Goal: Information Seeking & Learning: Learn about a topic

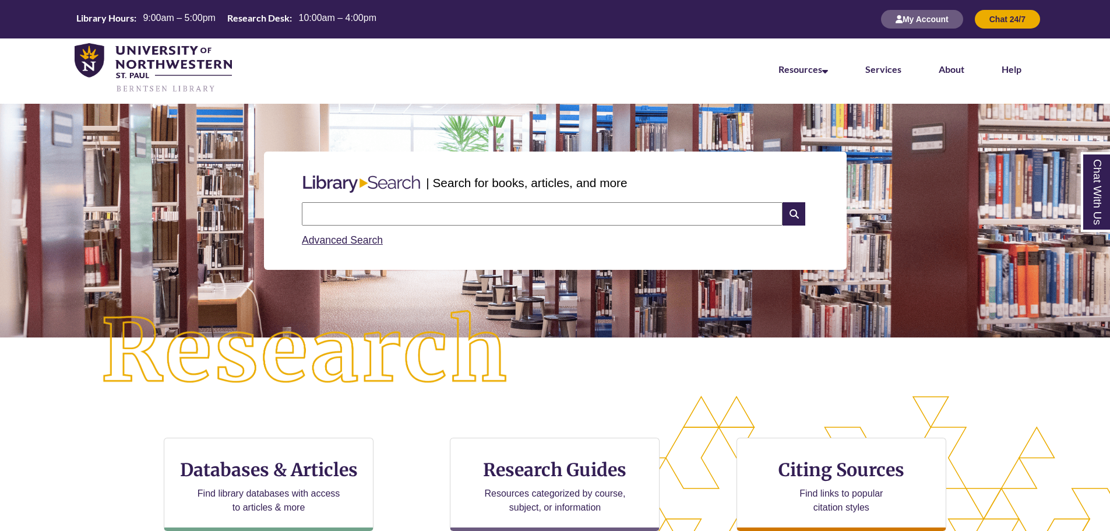
click at [456, 221] on input "text" at bounding box center [542, 213] width 481 height 23
type input "**********"
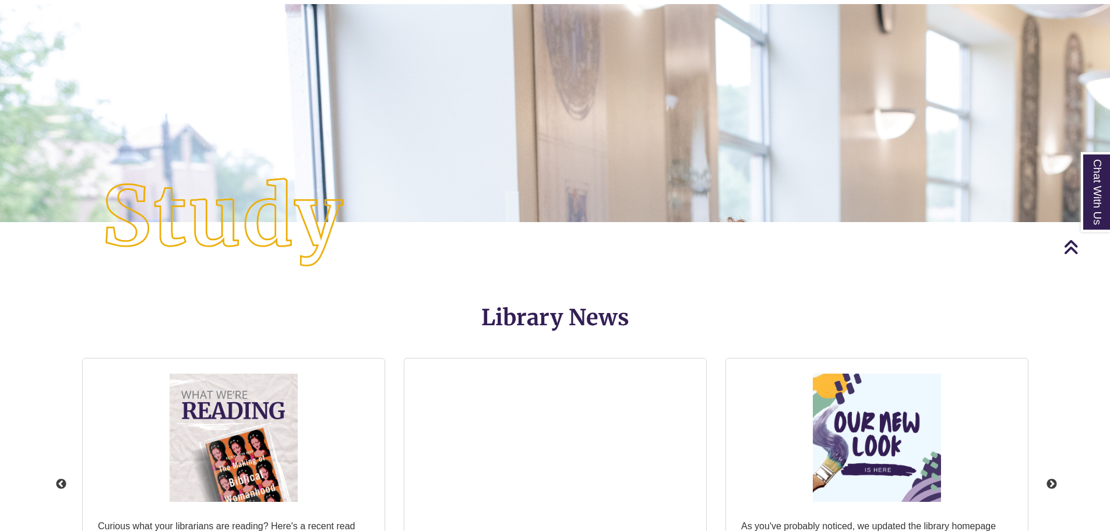
scroll to position [1340, 0]
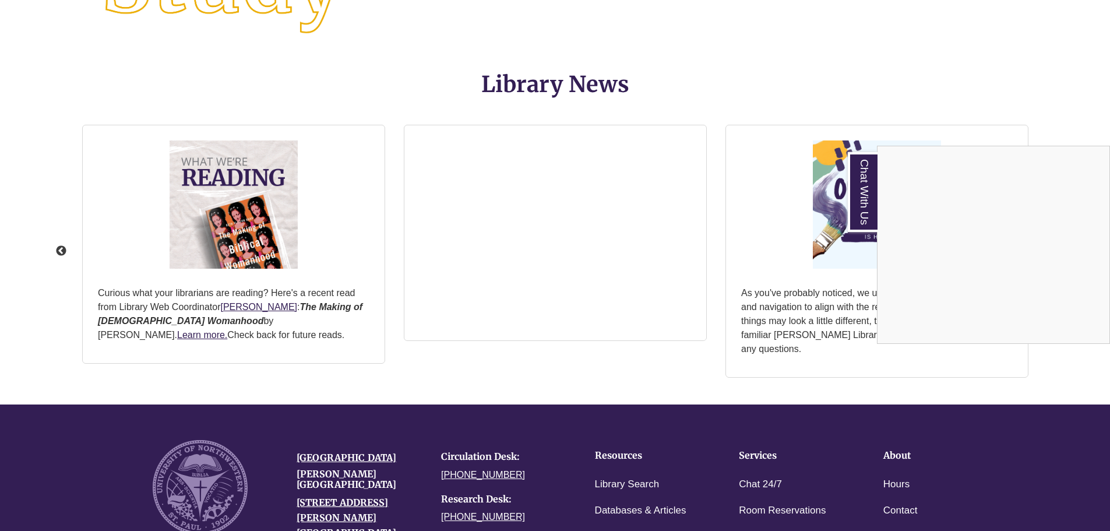
drag, startPoint x: 311, startPoint y: 320, endPoint x: 323, endPoint y: 350, distance: 32.7
click at [323, 350] on div "Chat With Us" at bounding box center [555, 265] width 1110 height 531
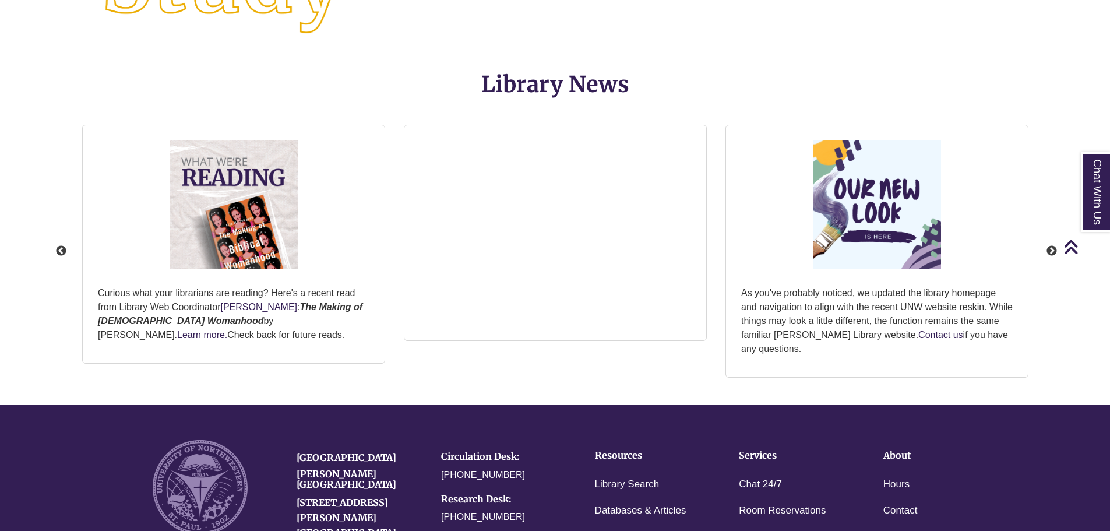
click at [304, 326] on p "Curious what your librarians are reading? Here's a recent read from Library Web…" at bounding box center [234, 314] width 272 height 56
click at [227, 330] on link "Learn more." at bounding box center [202, 335] width 50 height 10
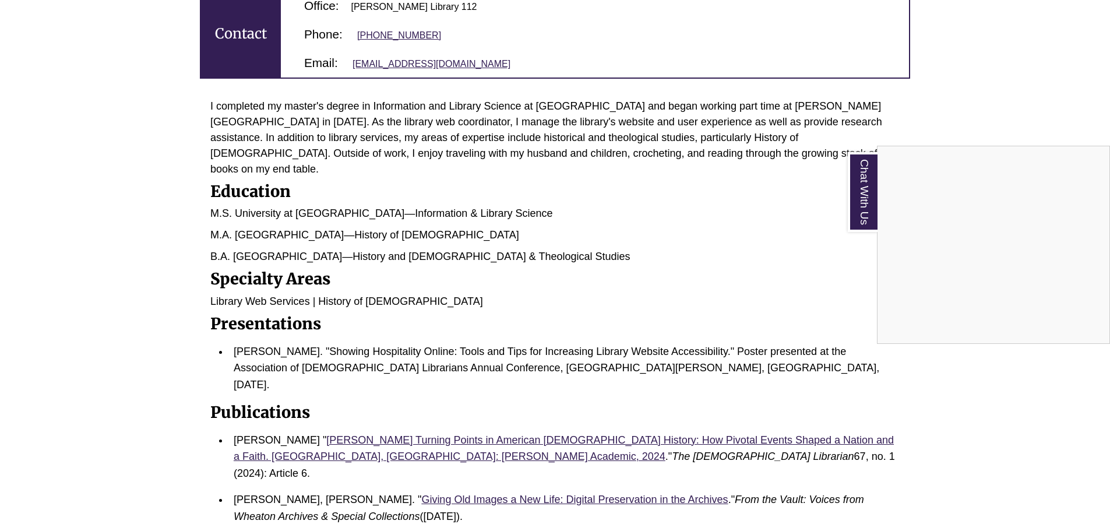
scroll to position [233, 0]
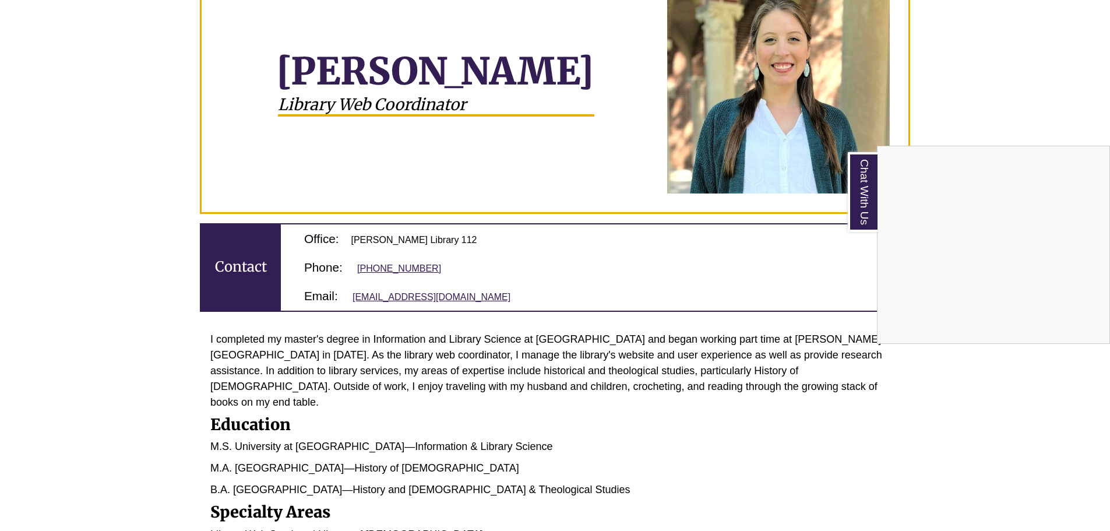
click at [699, 279] on div "Chat With Us" at bounding box center [555, 265] width 1110 height 531
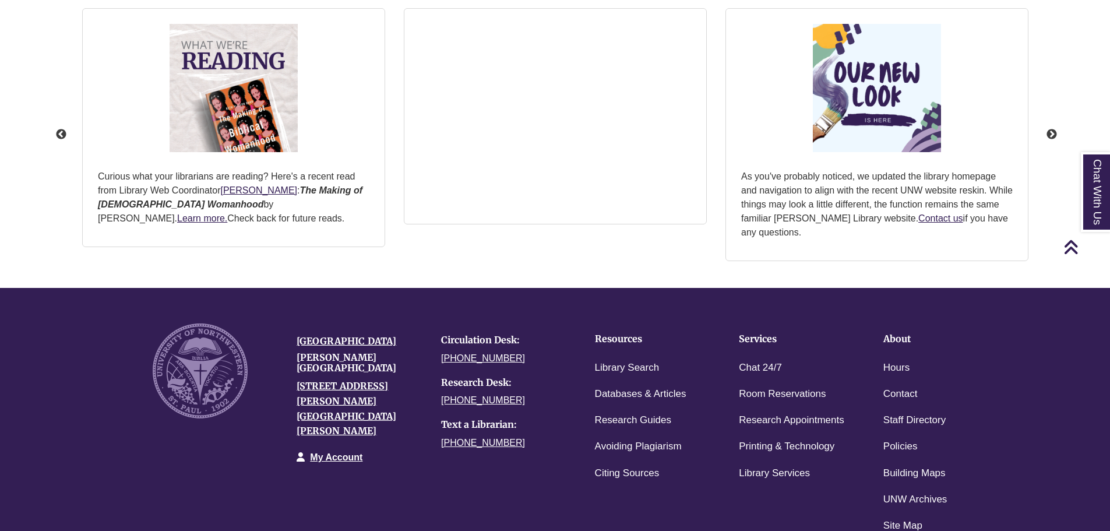
scroll to position [1575, 0]
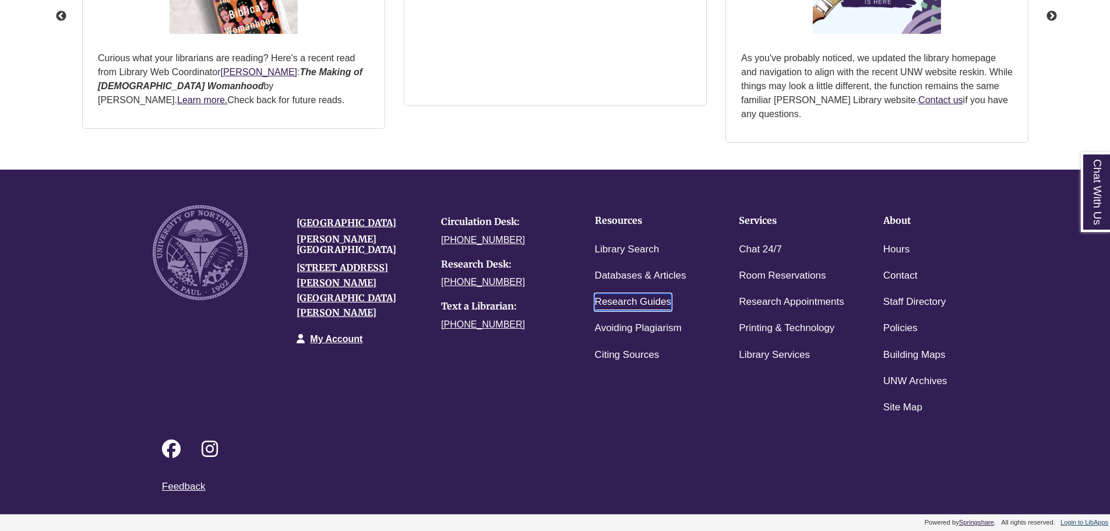
click at [657, 295] on link "Research Guides" at bounding box center [633, 302] width 76 height 17
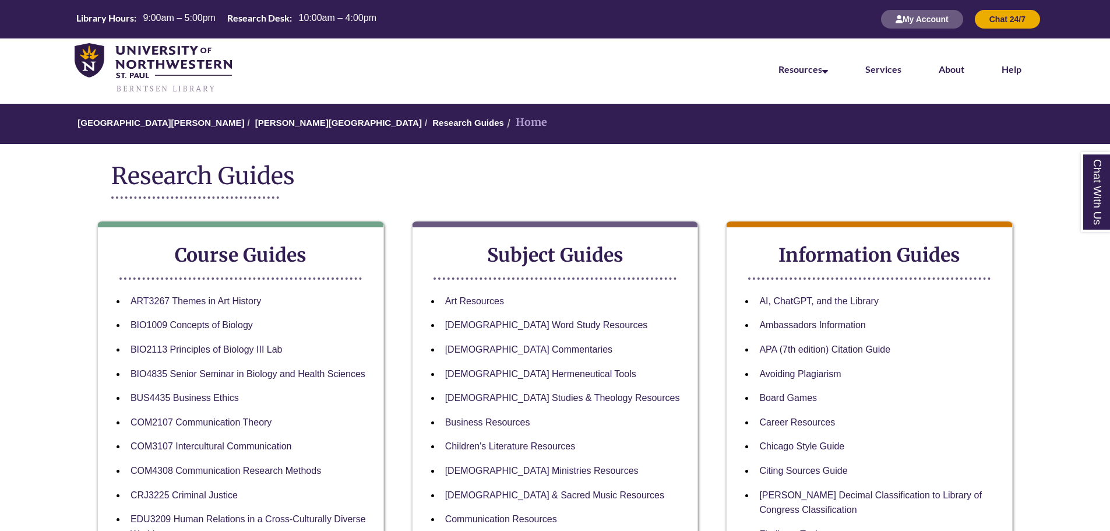
click at [493, 318] on li "[DEMOGRAPHIC_DATA] Word Study Resources" at bounding box center [564, 325] width 248 height 24
click at [499, 325] on link "[DEMOGRAPHIC_DATA] Word Study Resources" at bounding box center [546, 325] width 203 height 11
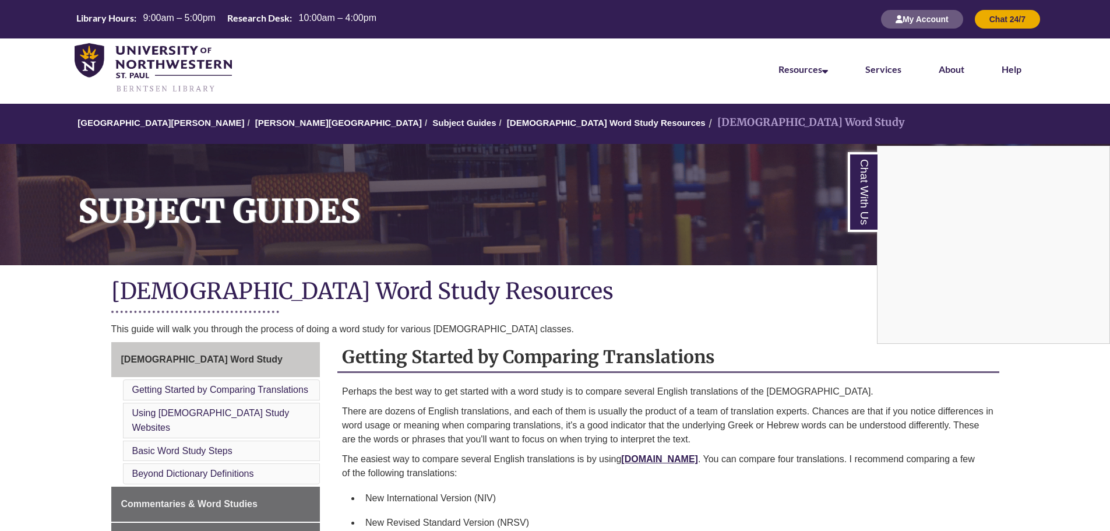
click at [502, 166] on div "Chat With Us" at bounding box center [555, 265] width 1110 height 531
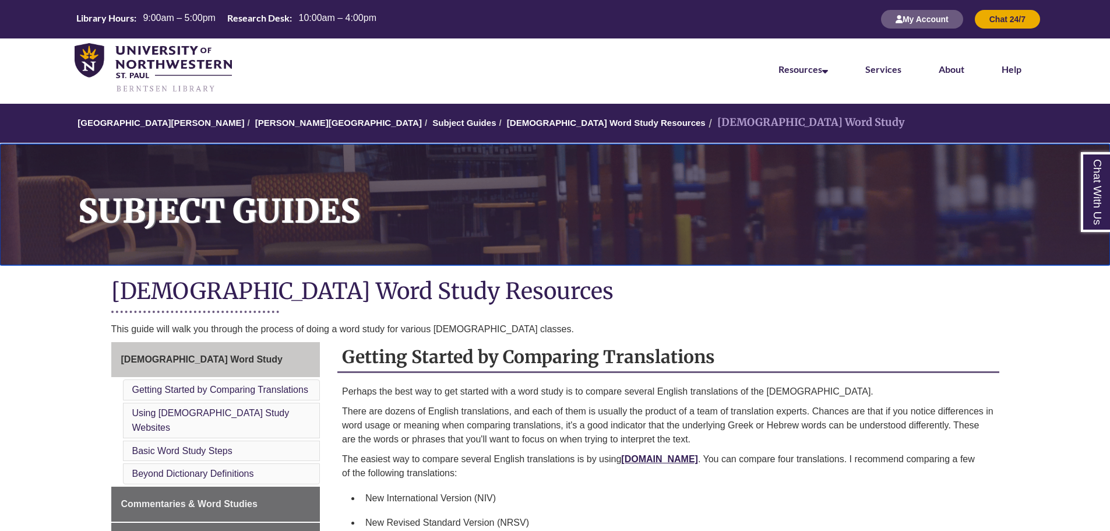
click at [502, 166] on h1 "Subject Guides" at bounding box center [587, 197] width 1045 height 106
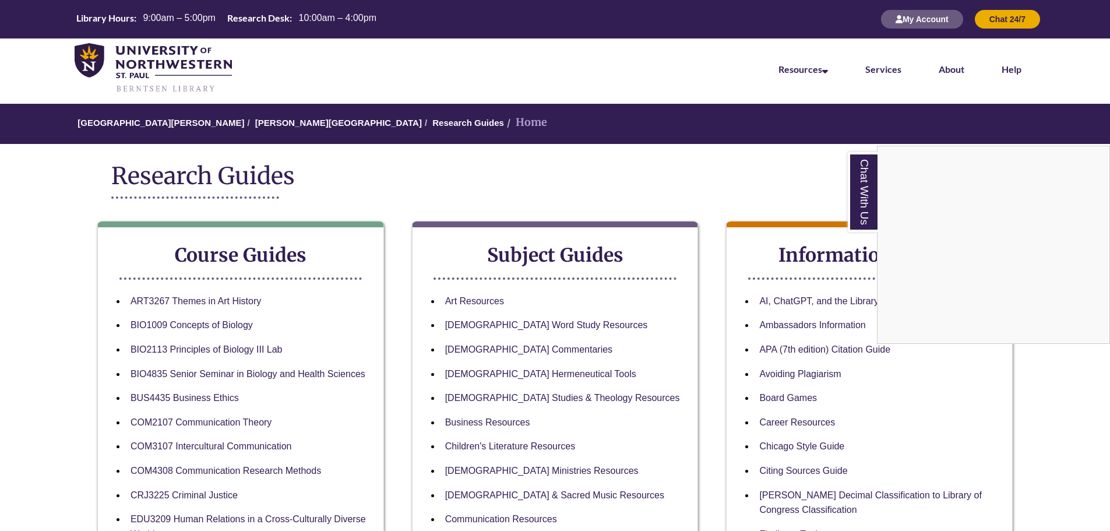
click at [513, 203] on div "Chat With Us" at bounding box center [555, 265] width 1110 height 531
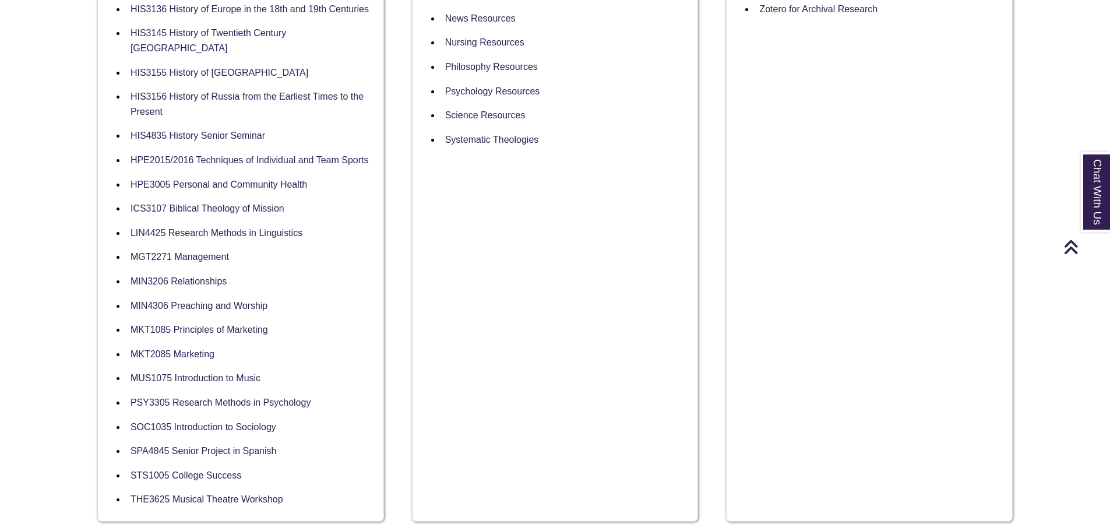
scroll to position [1107, 0]
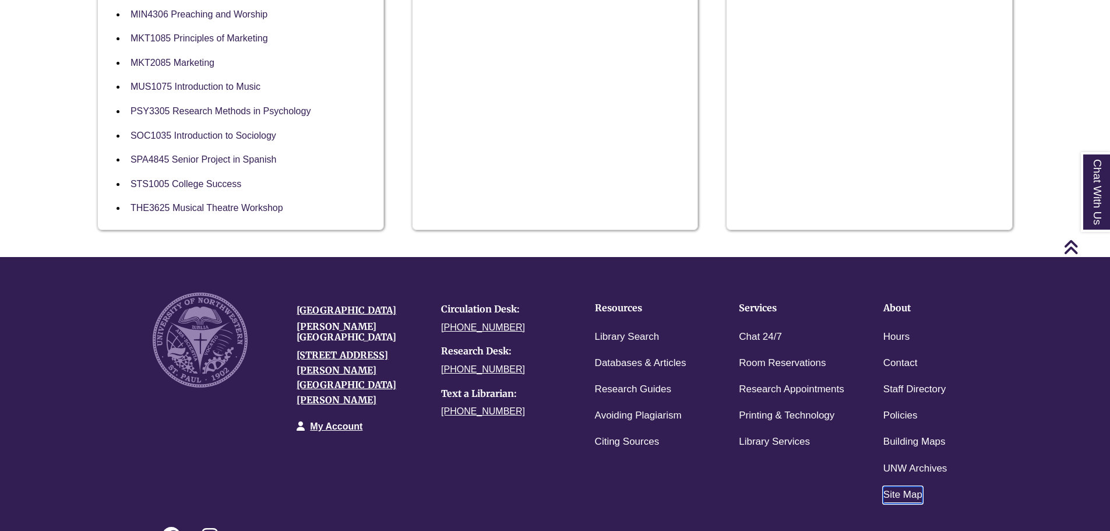
click at [894, 487] on link "Site Map" at bounding box center [902, 495] width 39 height 17
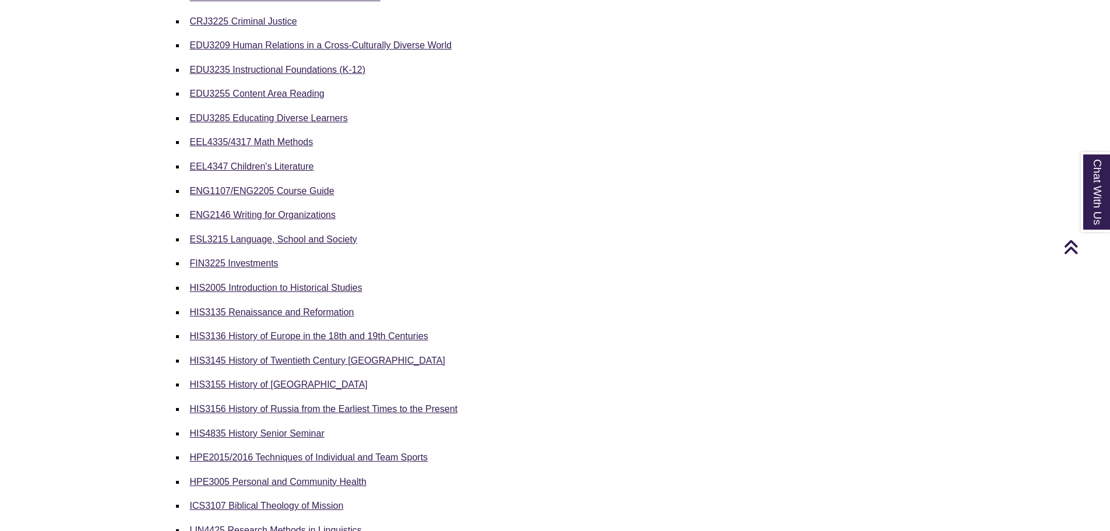
scroll to position [1049, 0]
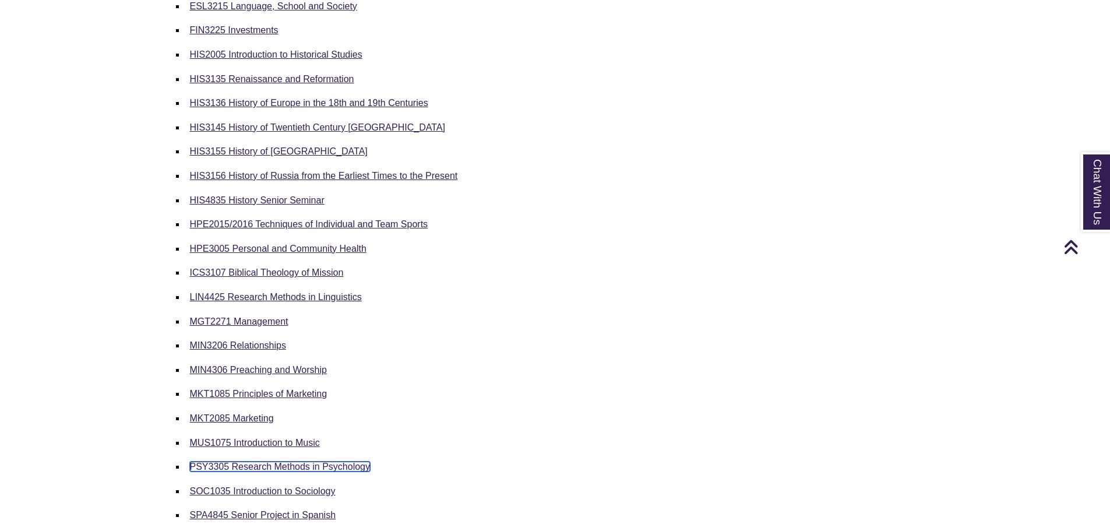
click at [343, 467] on link "PSY3305 Research Methods in Psychology" at bounding box center [280, 466] width 181 height 10
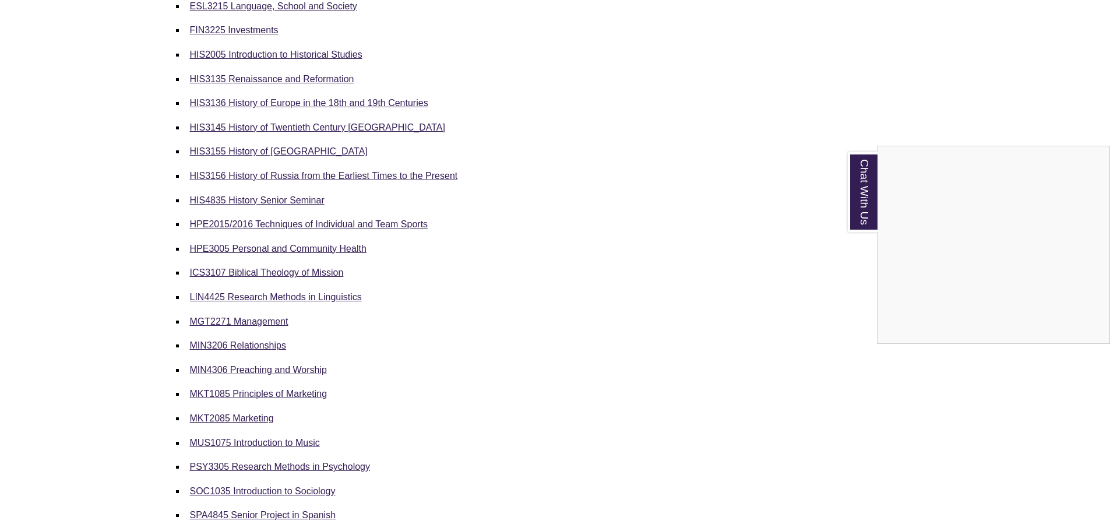
click at [402, 311] on div "Chat With Us" at bounding box center [555, 265] width 1110 height 531
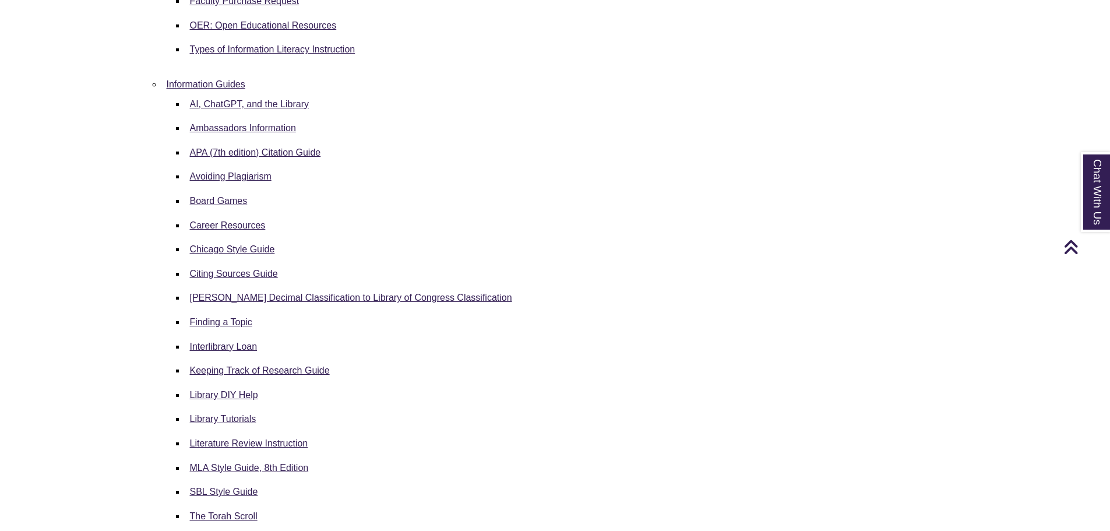
scroll to position [1923, 0]
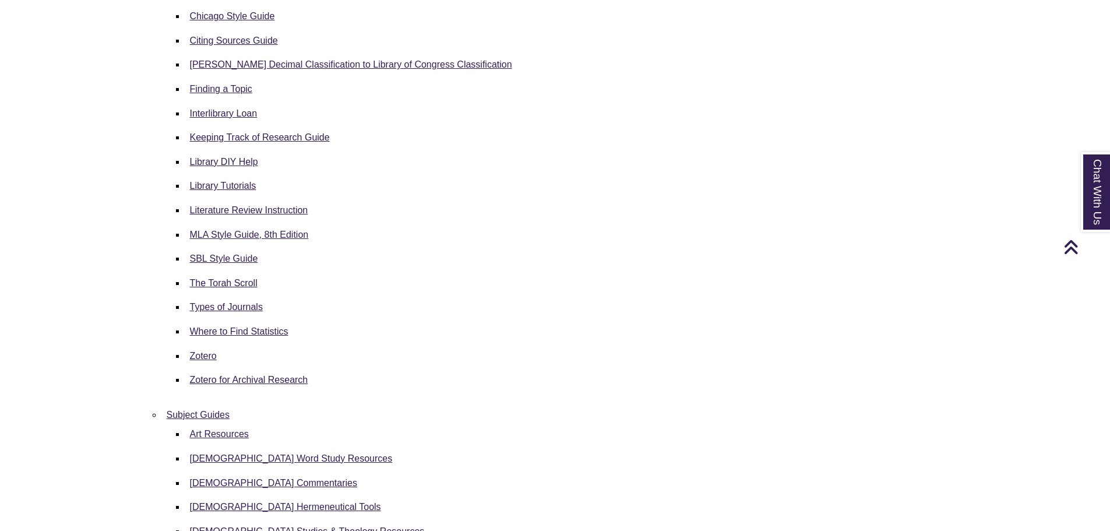
drag, startPoint x: 723, startPoint y: 362, endPoint x: 718, endPoint y: 374, distance: 13.3
click at [718, 362] on div "Zotero" at bounding box center [583, 355] width 787 height 15
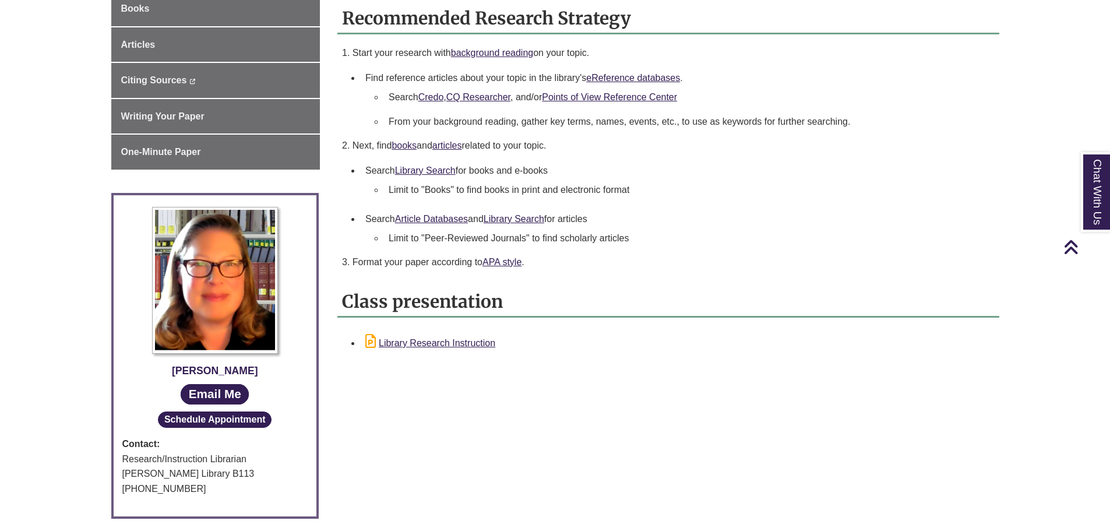
scroll to position [233, 0]
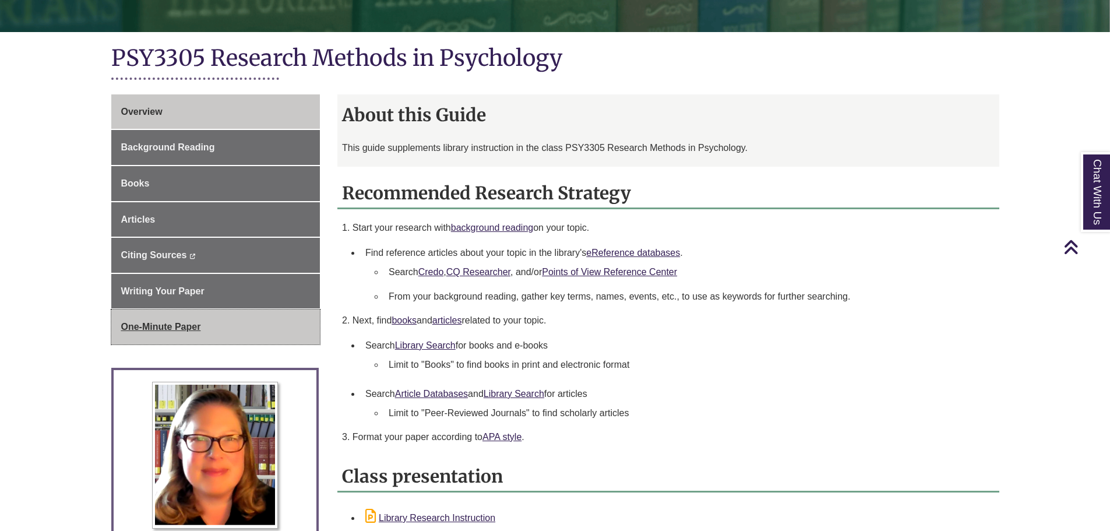
click at [223, 318] on link "One-Minute Paper" at bounding box center [215, 326] width 209 height 35
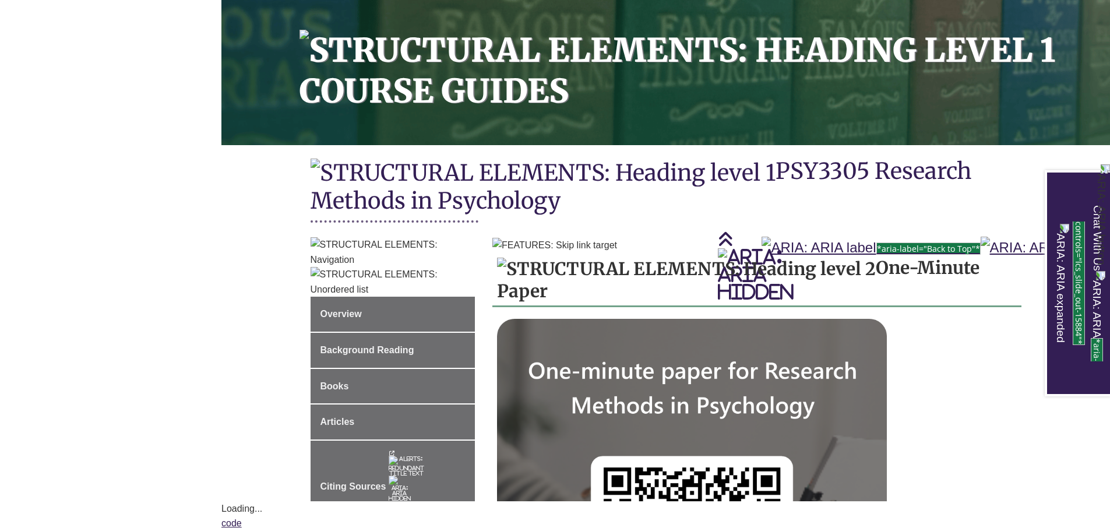
scroll to position [622, 0]
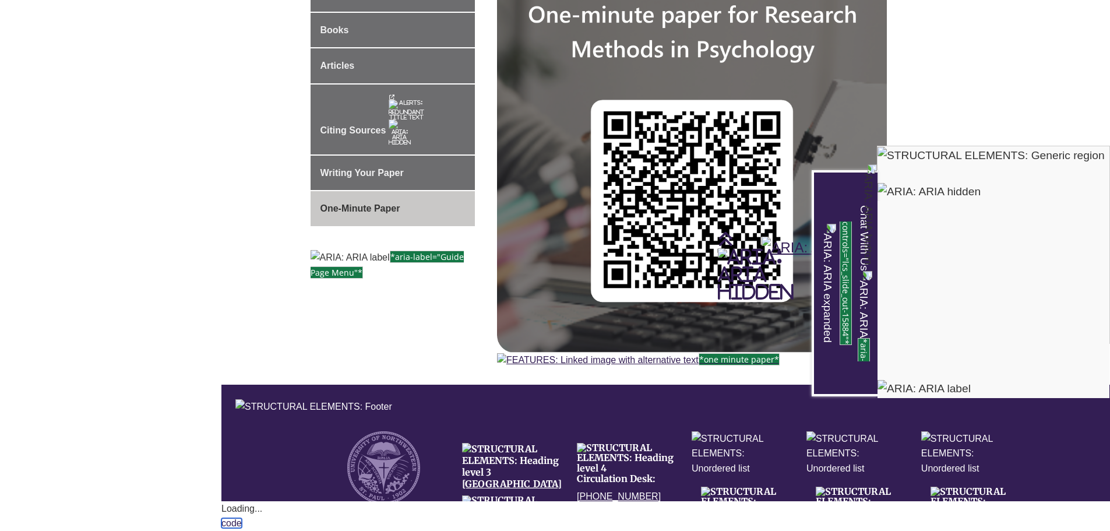
click at [242, 518] on link "code" at bounding box center [231, 523] width 20 height 10
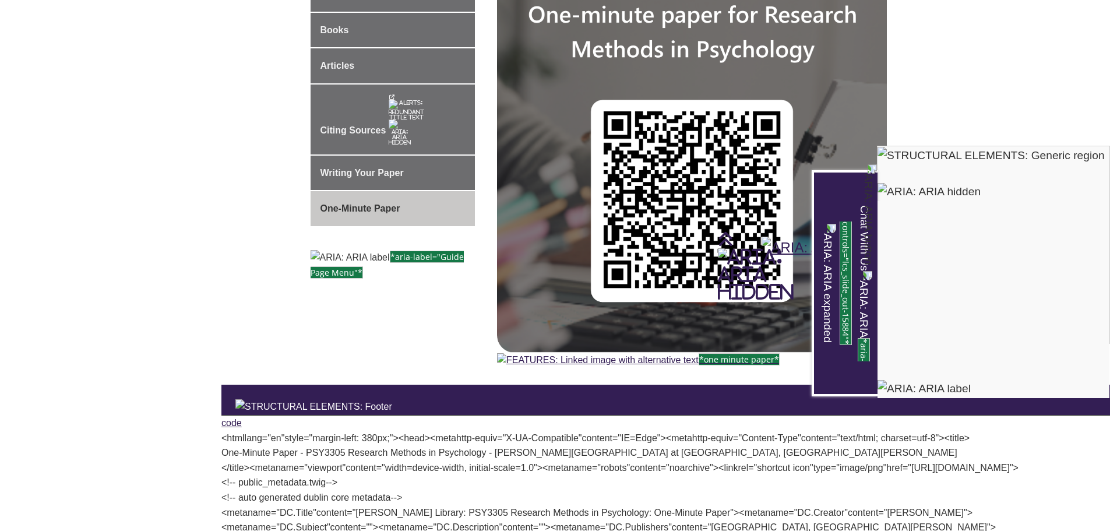
scroll to position [55119, 0]
click at [506, 305] on div "Chat With Us" at bounding box center [555, 265] width 1110 height 531
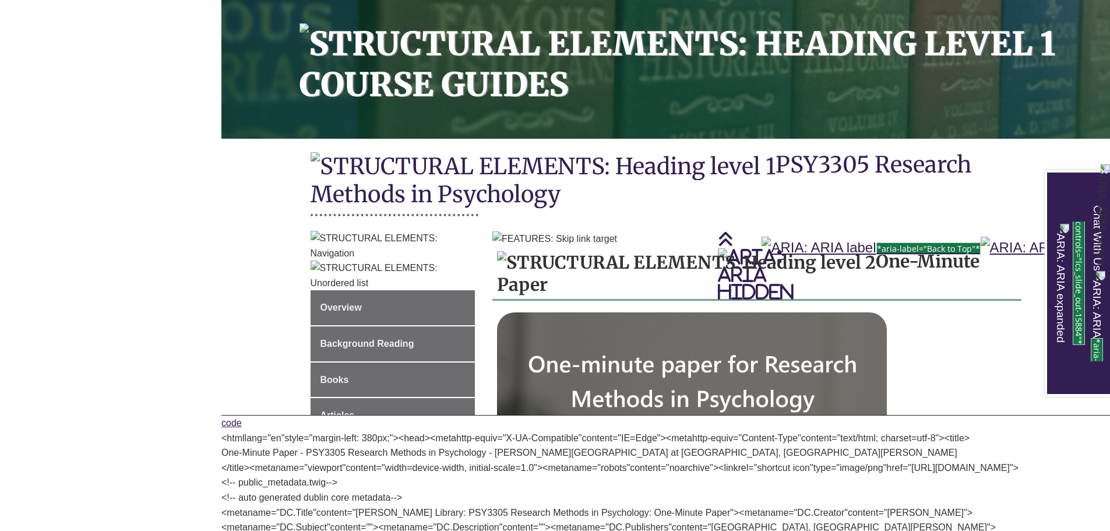
scroll to position [214, 0]
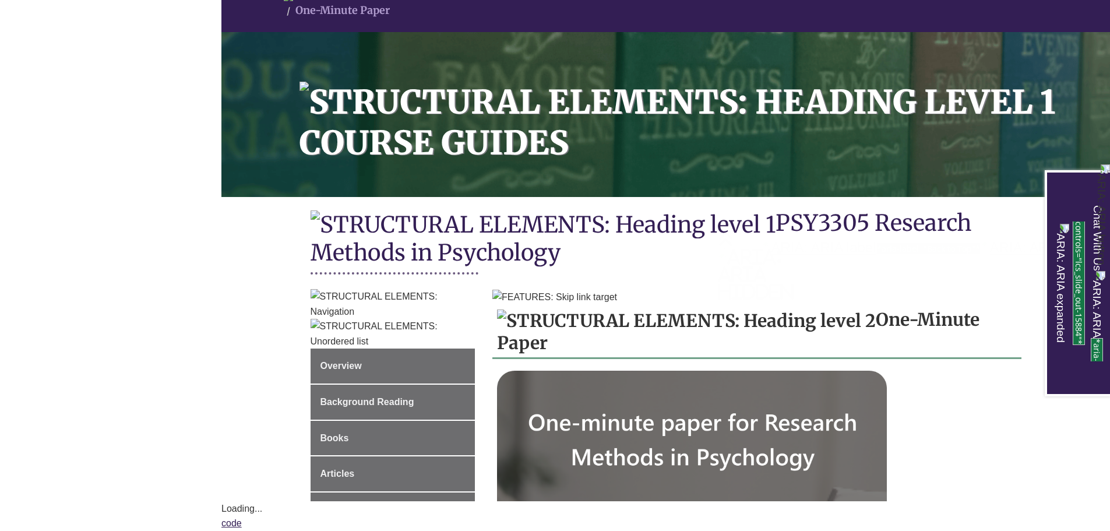
scroll to position [370, 0]
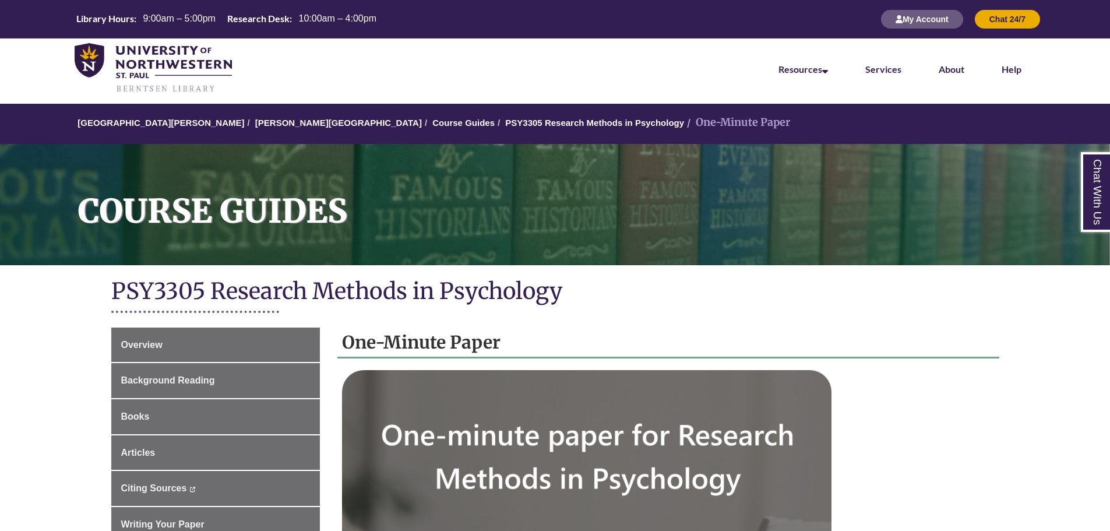
scroll to position [169, 0]
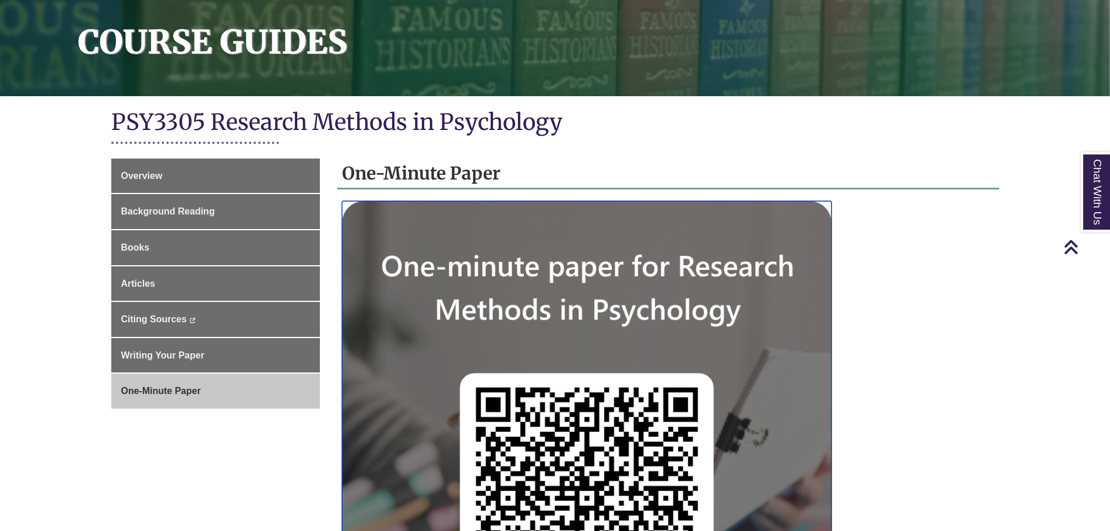
click at [618, 423] on img at bounding box center [586, 445] width 489 height 489
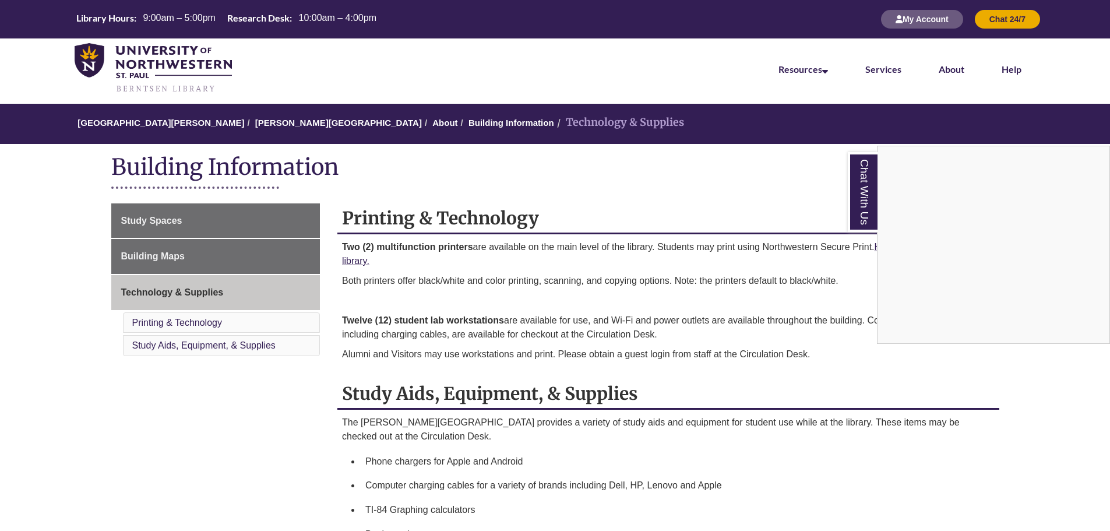
click at [648, 337] on div "Chat With Us" at bounding box center [555, 265] width 1110 height 531
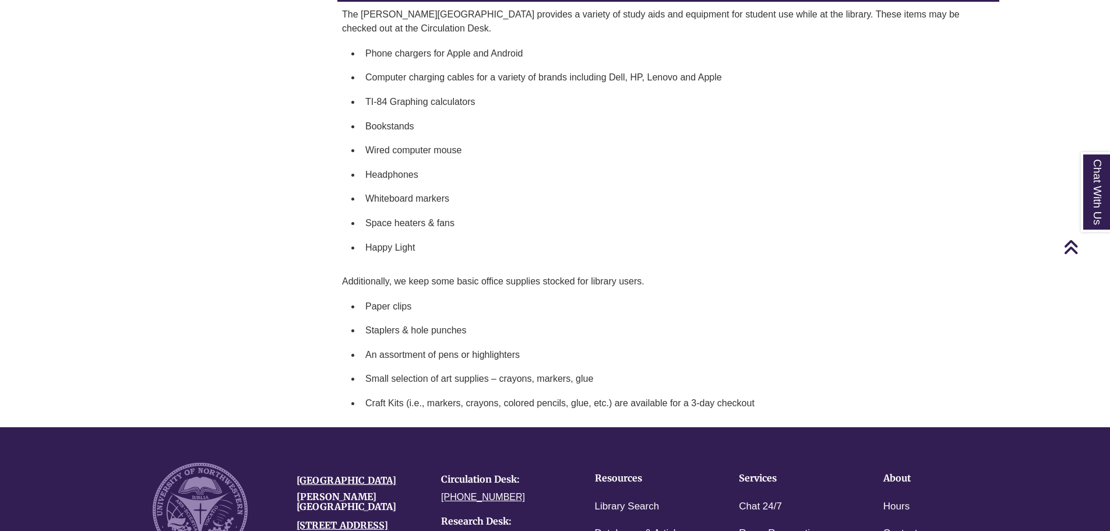
scroll to position [674, 0]
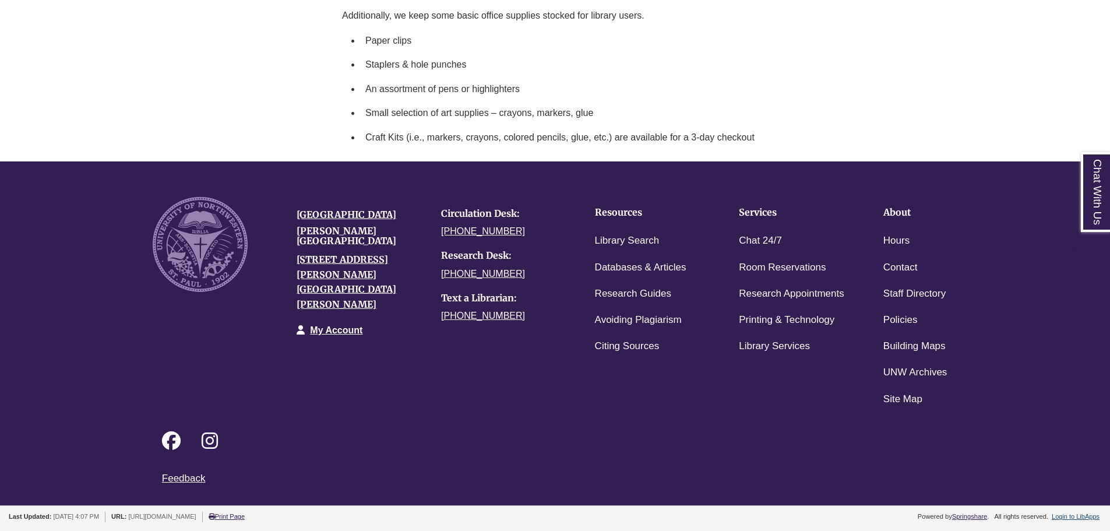
click at [1095, 509] on div "Last Updated: Apr 29, 2025 4:07 PM URL: https://guide.unwsp.edu/building_featur…" at bounding box center [559, 515] width 1101 height 13
click at [1091, 516] on link "Login to LibApps" at bounding box center [1076, 516] width 48 height 7
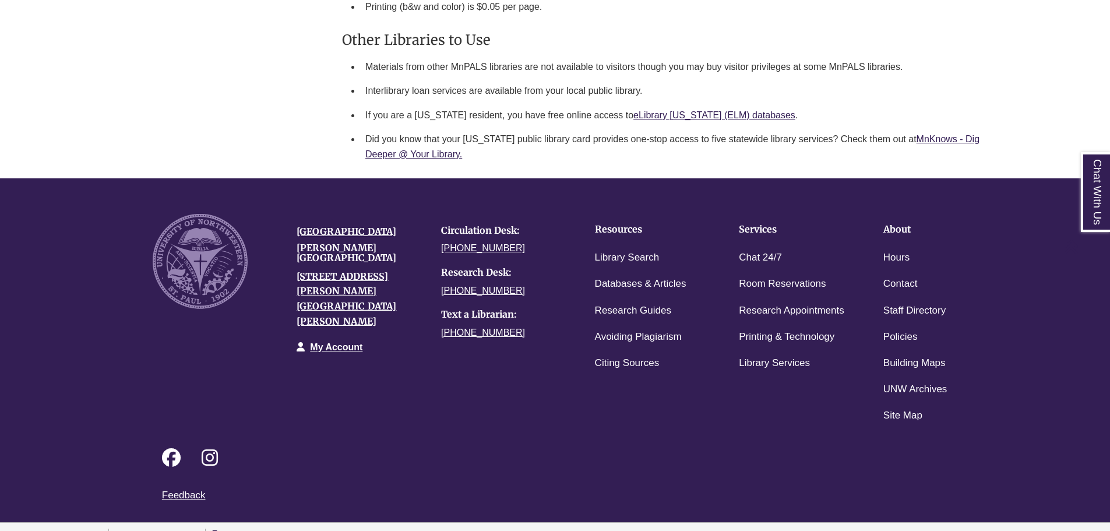
scroll to position [1404, 0]
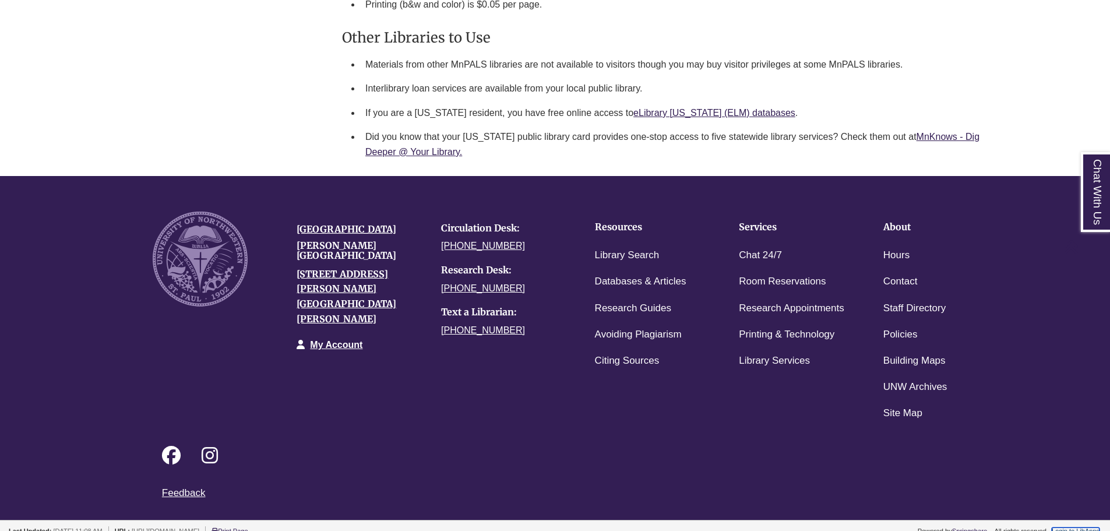
click at [1073, 527] on link "Login to LibApps" at bounding box center [1076, 530] width 48 height 7
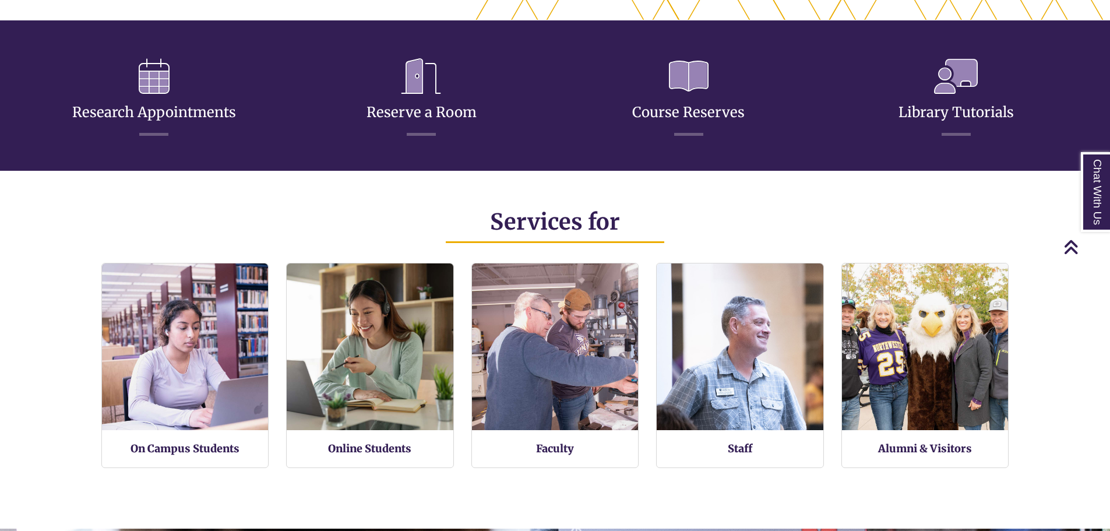
scroll to position [295, 1110]
